Goal: Entertainment & Leisure: Consume media (video, audio)

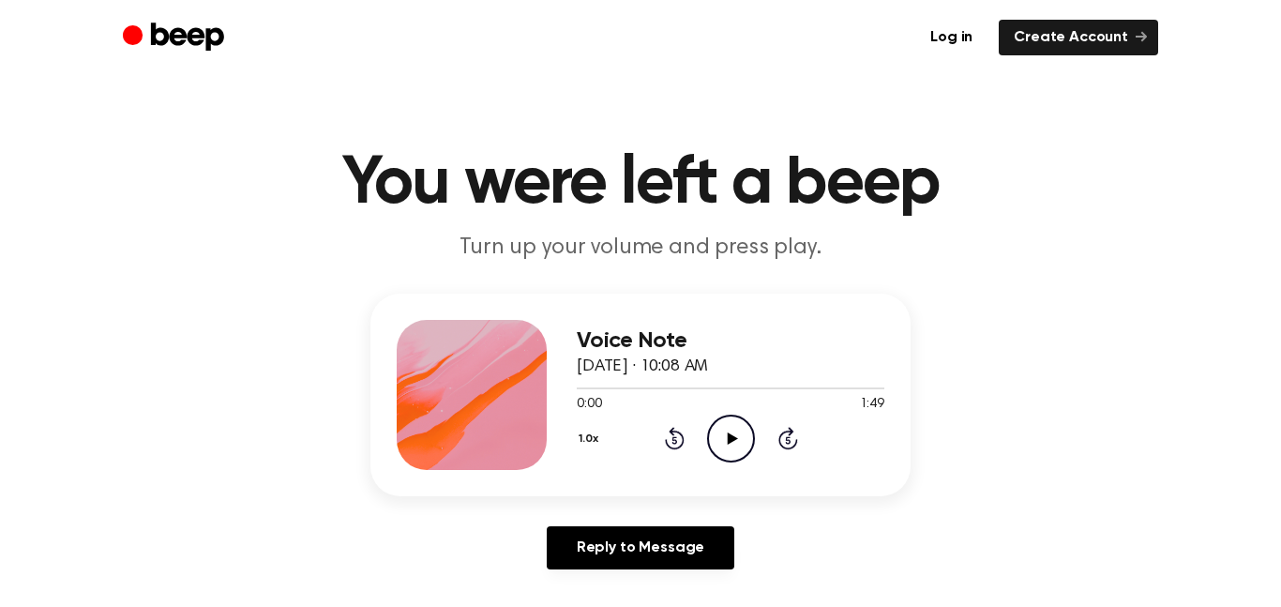
click at [730, 449] on icon "Play Audio" at bounding box center [731, 438] width 48 height 48
click at [729, 438] on icon "Pause Audio" at bounding box center [731, 438] width 48 height 48
click at [721, 442] on icon "Play Audio" at bounding box center [731, 438] width 48 height 48
click at [726, 442] on icon "Pause Audio" at bounding box center [731, 438] width 48 height 48
click at [742, 442] on icon "Play Audio" at bounding box center [731, 438] width 48 height 48
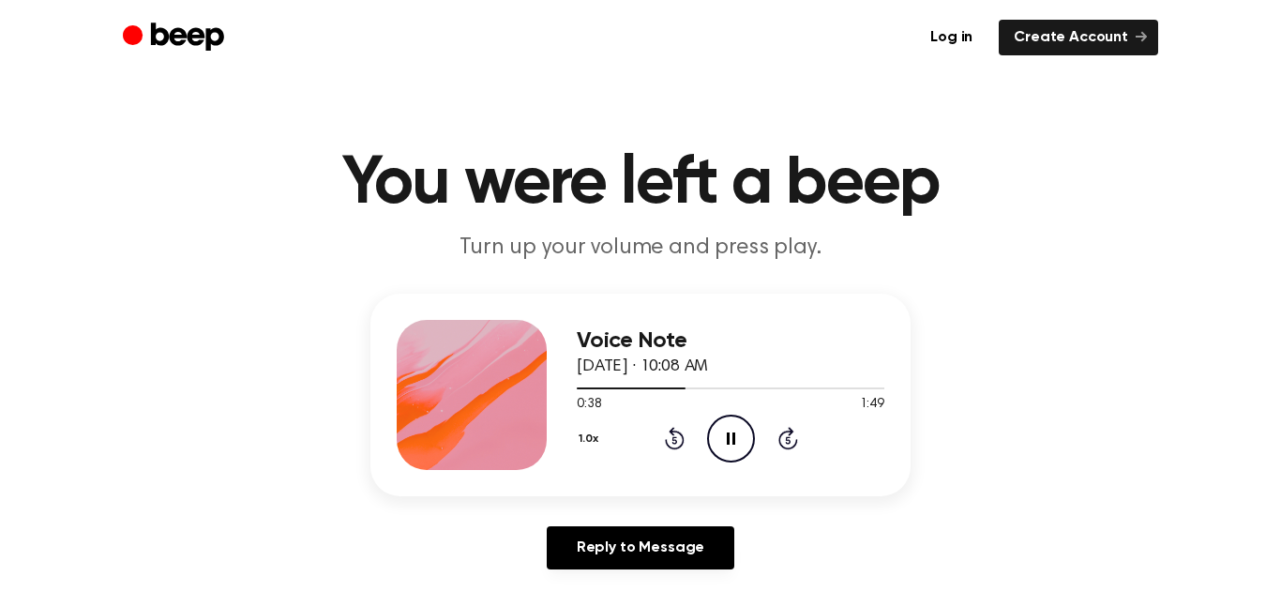
click at [747, 446] on icon "Pause Audio" at bounding box center [731, 438] width 48 height 48
click at [740, 437] on icon "Play Audio" at bounding box center [731, 438] width 48 height 48
click at [741, 436] on icon "Pause Audio" at bounding box center [731, 438] width 48 height 48
click at [728, 442] on icon "Play Audio" at bounding box center [731, 438] width 48 height 48
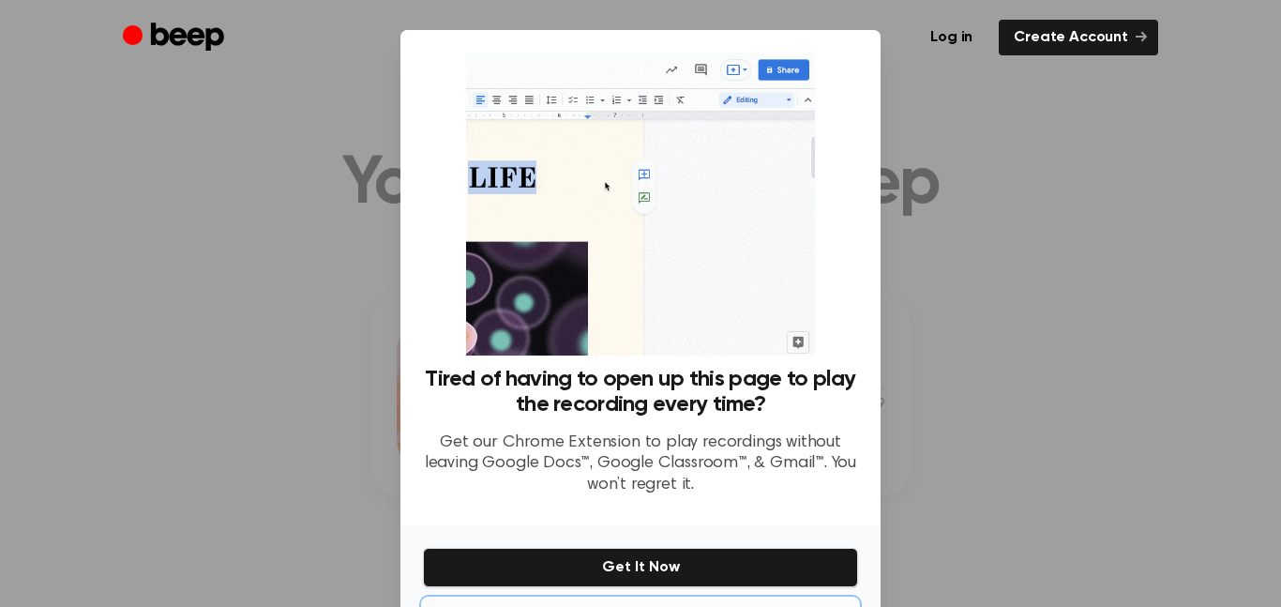
click at [654, 598] on button "No Thanks" at bounding box center [640, 616] width 435 height 37
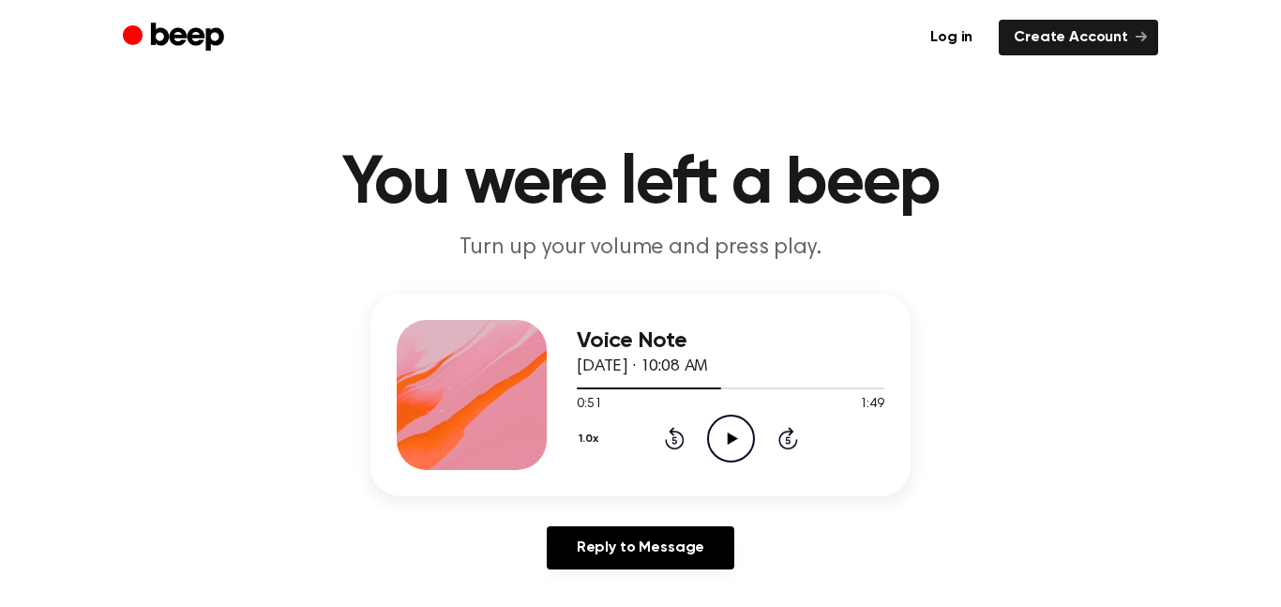
click at [724, 435] on icon "Play Audio" at bounding box center [731, 438] width 48 height 48
click at [724, 435] on icon "Pause Audio" at bounding box center [731, 438] width 48 height 48
click at [732, 450] on icon "Play Audio" at bounding box center [731, 438] width 48 height 48
click at [729, 425] on icon "Play Audio" at bounding box center [731, 438] width 48 height 48
click at [734, 447] on icon "Play Audio" at bounding box center [731, 438] width 48 height 48
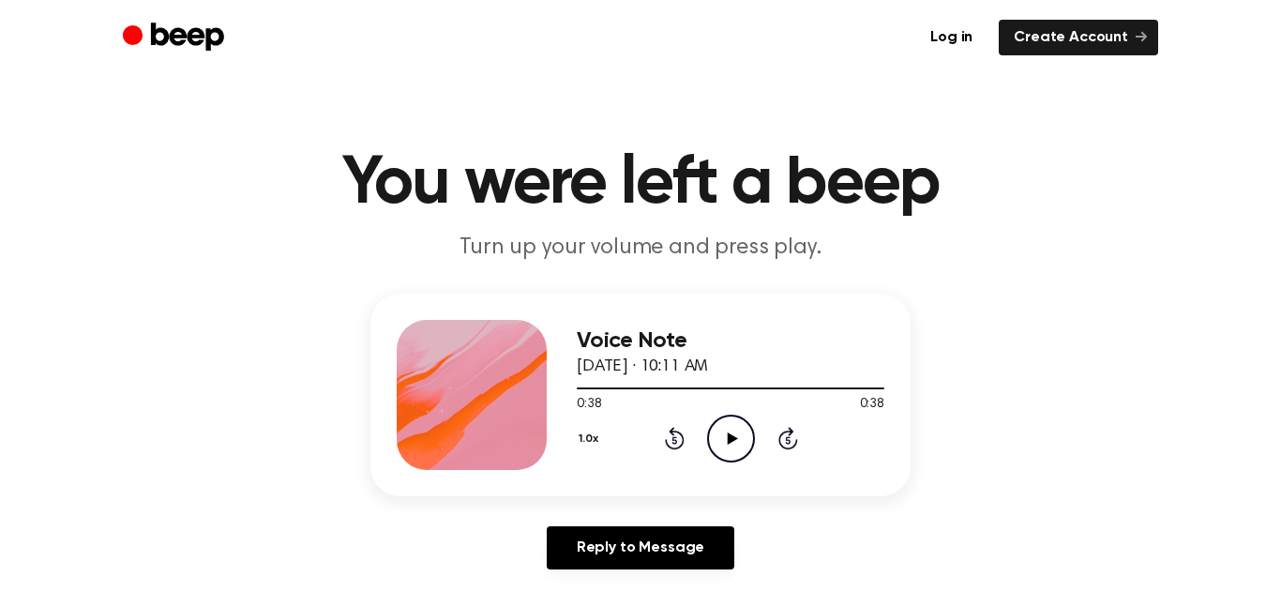
click at [670, 442] on icon "Rewind 5 seconds" at bounding box center [674, 438] width 21 height 24
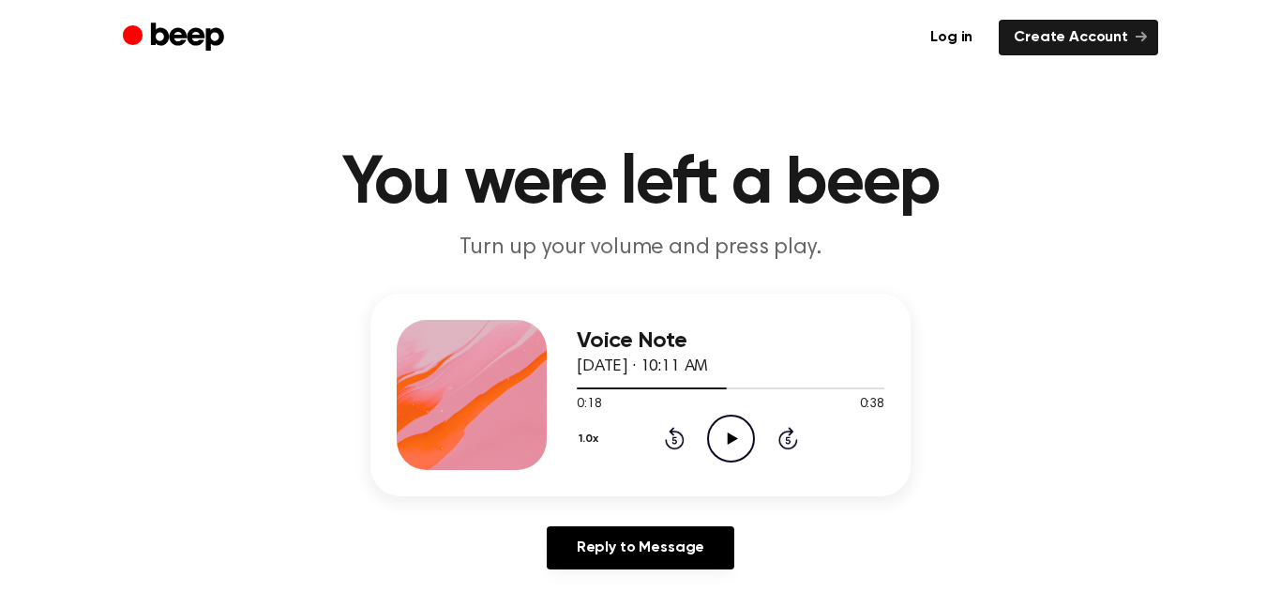
click at [670, 442] on icon "Rewind 5 seconds" at bounding box center [674, 438] width 21 height 24
click at [780, 441] on icon at bounding box center [788, 438] width 20 height 22
click at [726, 439] on icon at bounding box center [731, 438] width 10 height 12
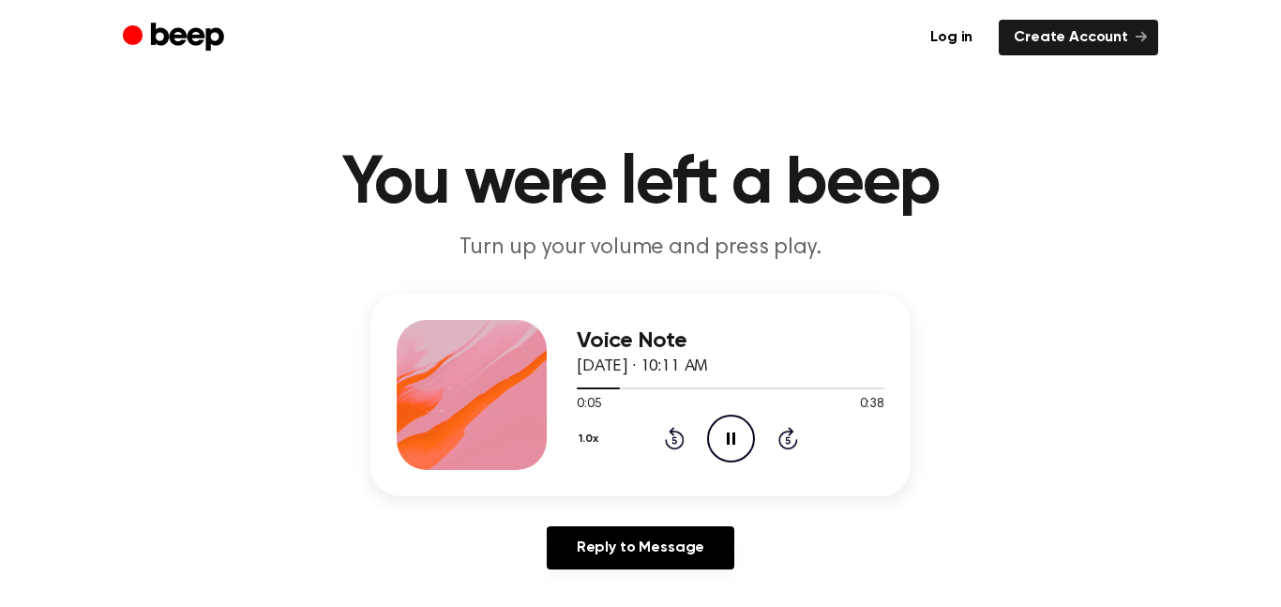
click at [793, 439] on icon "Skip 5 seconds" at bounding box center [787, 438] width 21 height 24
click at [739, 449] on icon "Pause Audio" at bounding box center [731, 438] width 48 height 48
